Goal: Complete application form

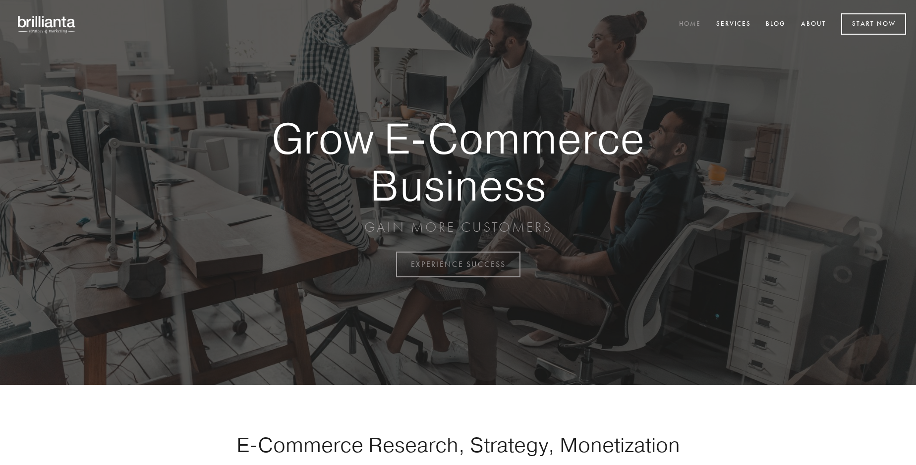
scroll to position [2598, 0]
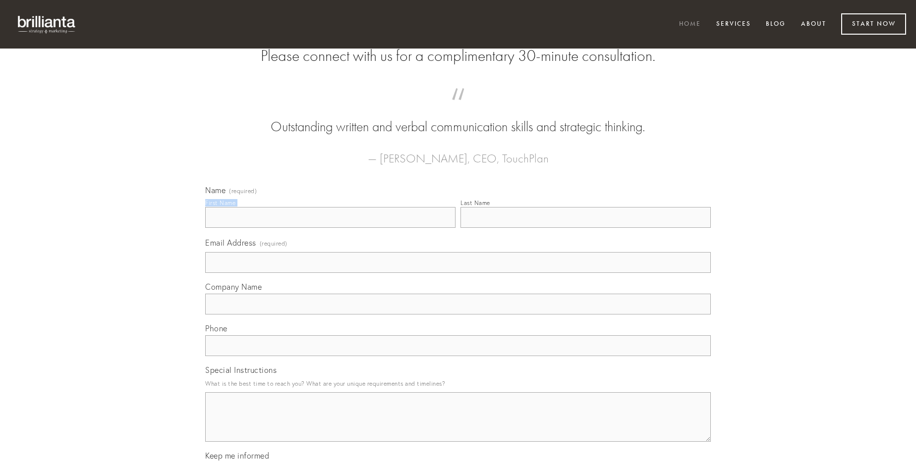
type input "[PERSON_NAME]"
click at [585, 228] on input "Last Name" at bounding box center [585, 217] width 250 height 21
type input "[PERSON_NAME]"
click at [458, 273] on input "Email Address (required)" at bounding box center [458, 262] width 506 height 21
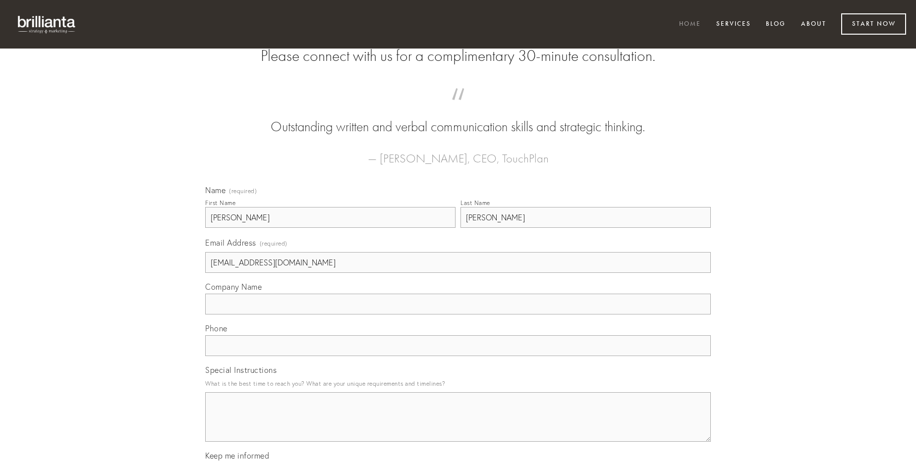
type input "[EMAIL_ADDRESS][DOMAIN_NAME]"
click at [458, 315] on input "Company Name" at bounding box center [458, 304] width 506 height 21
type input "commodo"
click at [458, 356] on input "text" at bounding box center [458, 346] width 506 height 21
click at [458, 426] on textarea "Special Instructions" at bounding box center [458, 418] width 506 height 50
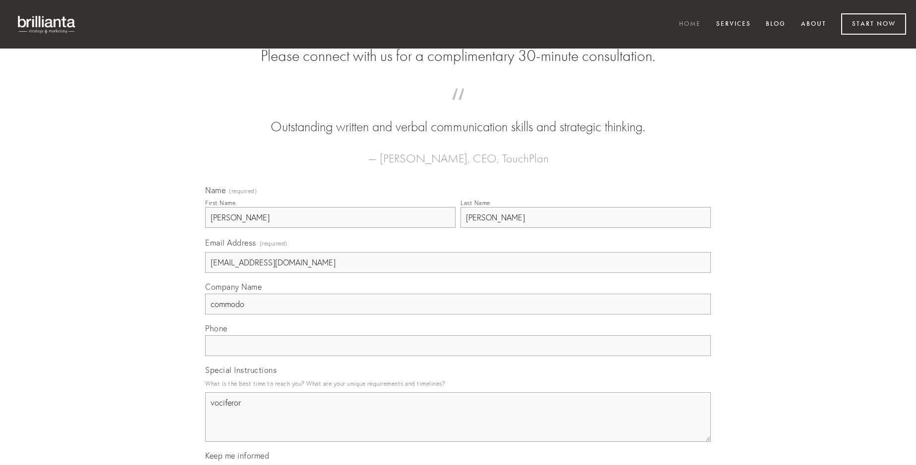
type textarea "vociferor"
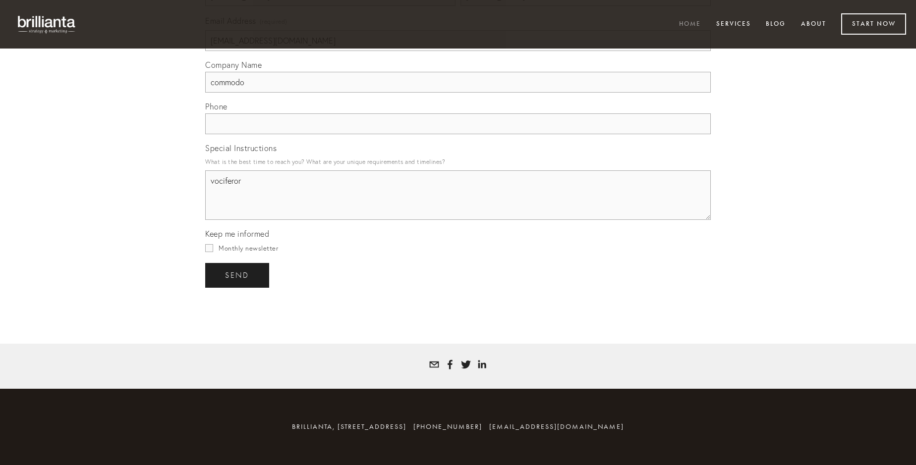
click at [238, 275] on span "send" at bounding box center [237, 275] width 24 height 9
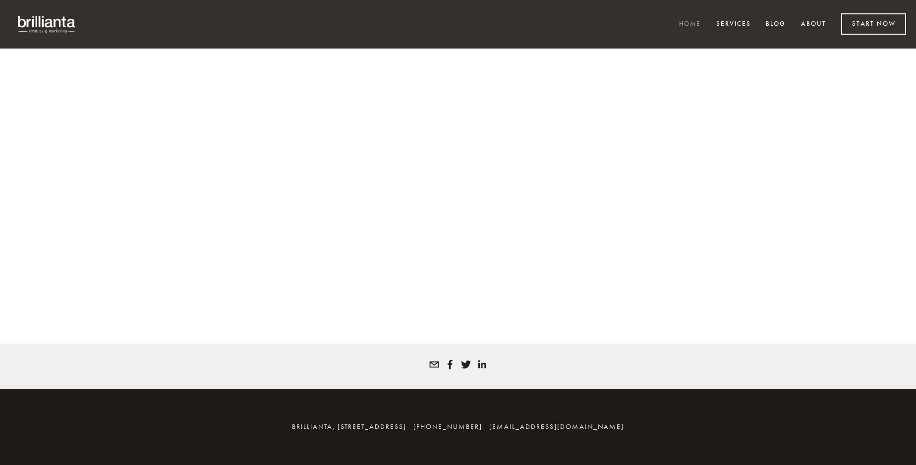
scroll to position [2585, 0]
